Goal: Information Seeking & Learning: Learn about a topic

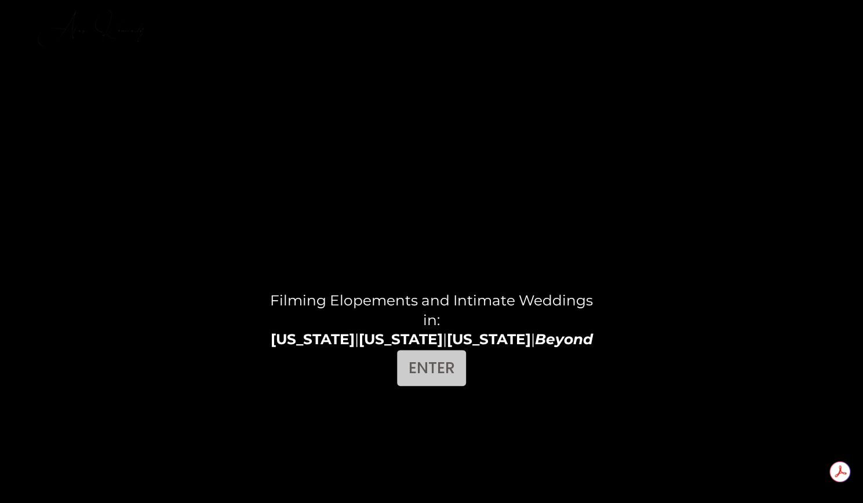
click at [436, 375] on link "ENTER" at bounding box center [431, 368] width 69 height 36
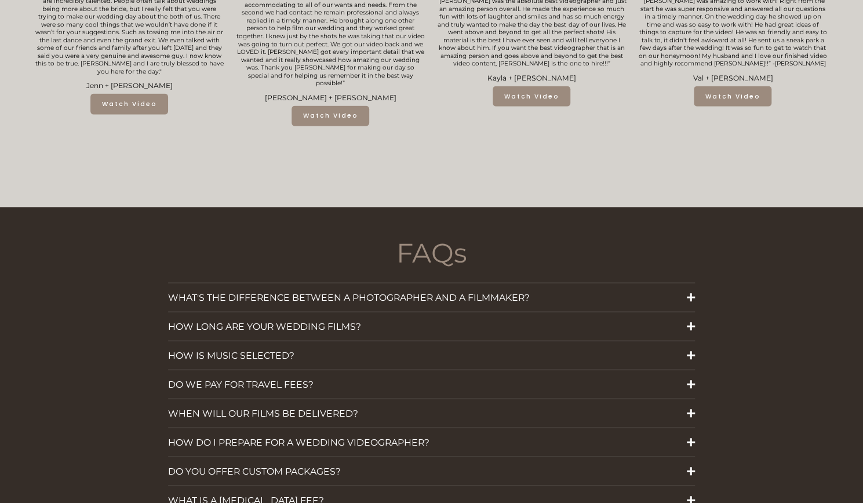
scroll to position [1575, 0]
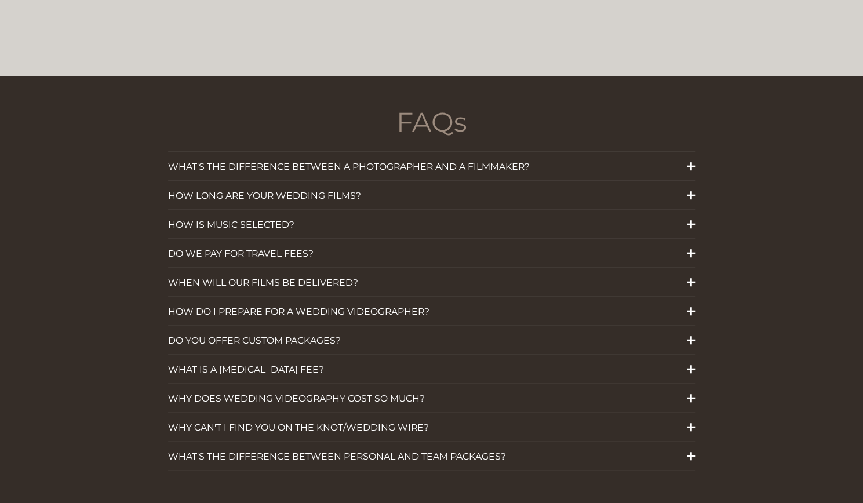
click at [678, 161] on span "WHAT'S THE DIFFERENCE BETWEEN A PHOTOGRAPHER AND A FILMMAKER?" at bounding box center [427, 166] width 519 height 11
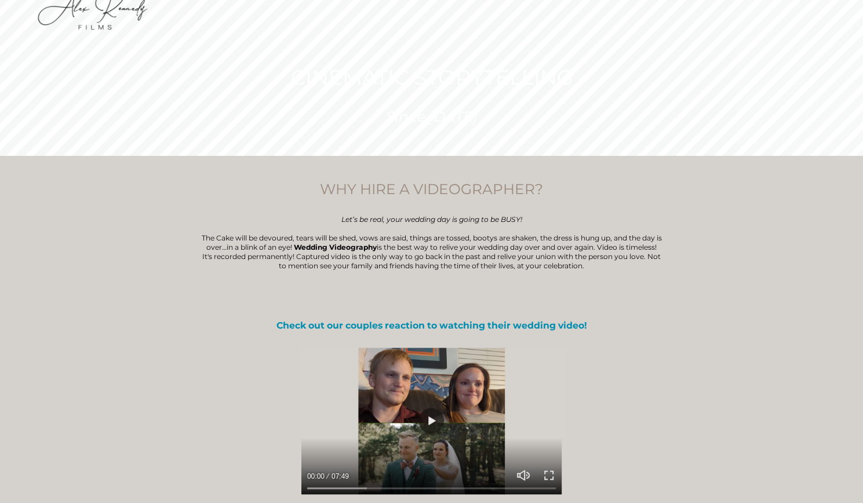
scroll to position [0, 0]
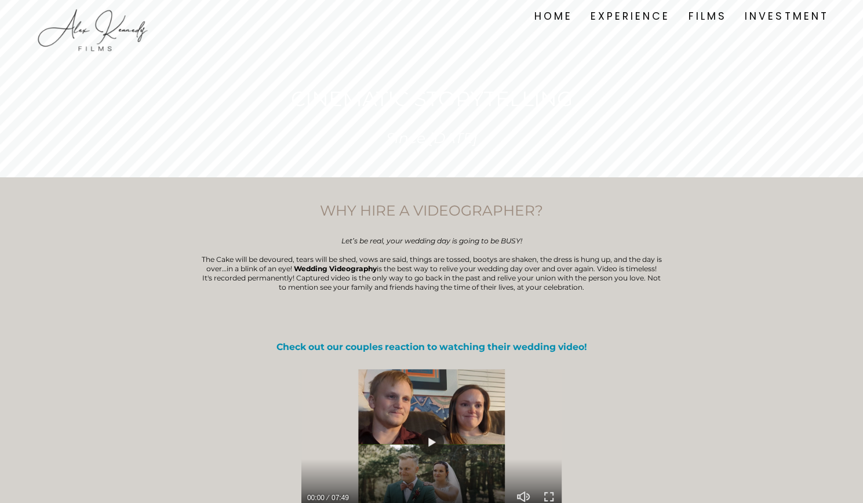
click at [613, 13] on link "EXPERIENCE" at bounding box center [630, 16] width 79 height 16
